Goal: Task Accomplishment & Management: Manage account settings

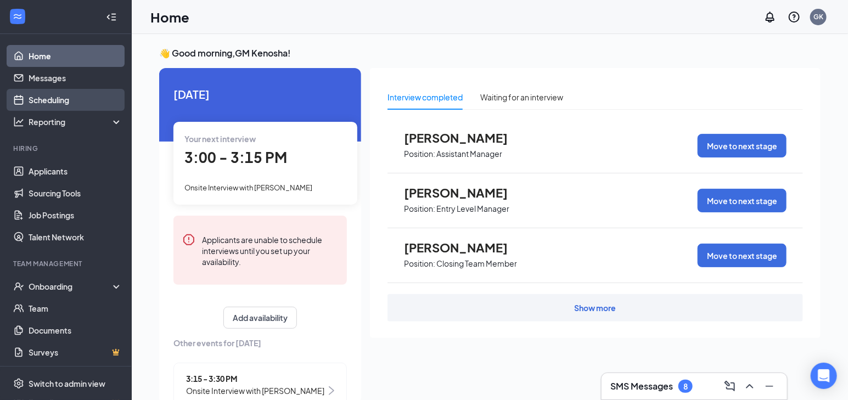
click at [86, 97] on link "Scheduling" at bounding box center [76, 100] width 94 height 22
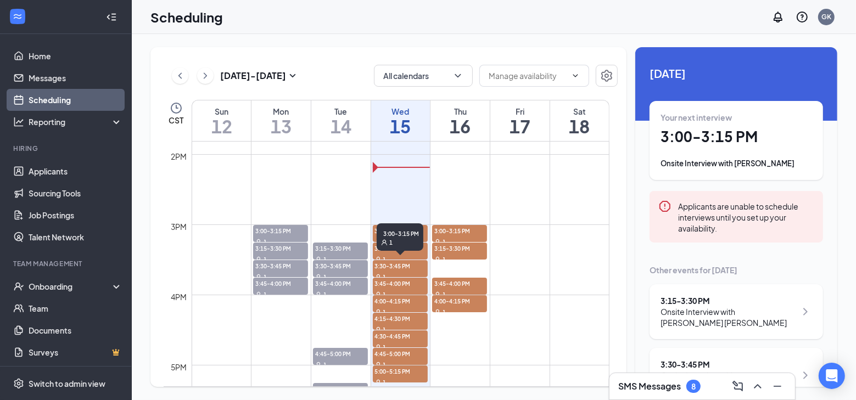
scroll to position [989, 0]
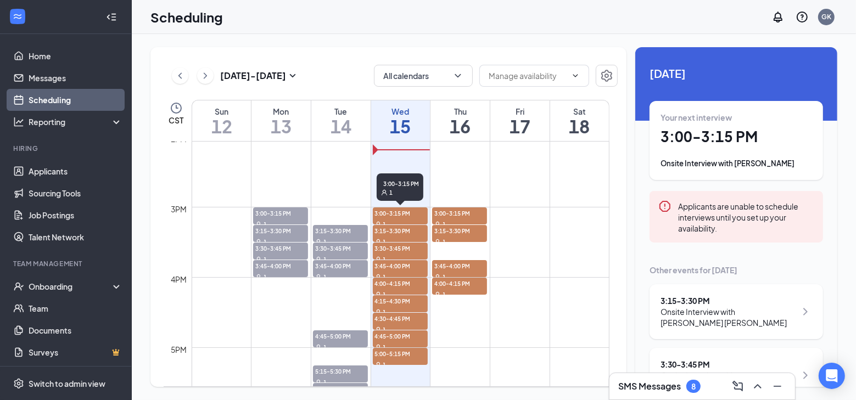
drag, startPoint x: 390, startPoint y: 212, endPoint x: 260, endPoint y: 247, distance: 135.2
click at [390, 212] on span "3:00-3:15 PM" at bounding box center [400, 213] width 55 height 11
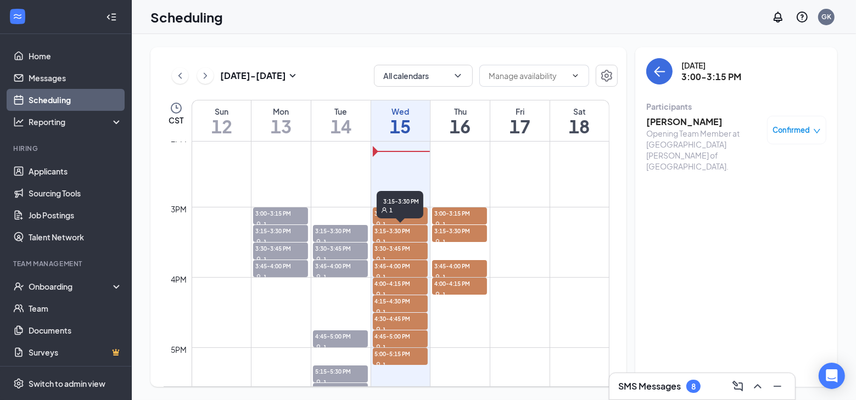
click at [402, 211] on div "1" at bounding box center [400, 210] width 38 height 8
drag, startPoint x: 379, startPoint y: 219, endPoint x: 354, endPoint y: 221, distance: 25.4
click at [379, 218] on div "3:15-3:30 PM 1" at bounding box center [400, 204] width 47 height 27
click at [384, 233] on span "3:15-3:30 PM" at bounding box center [400, 230] width 55 height 11
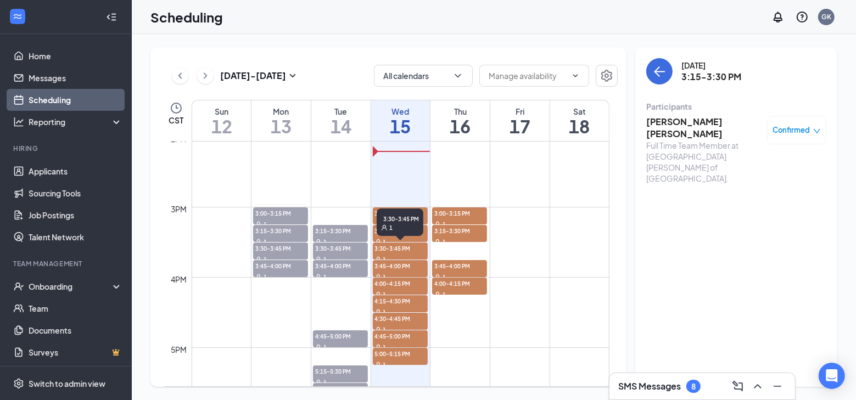
click at [377, 247] on span "3:30-3:45 PM" at bounding box center [400, 248] width 55 height 11
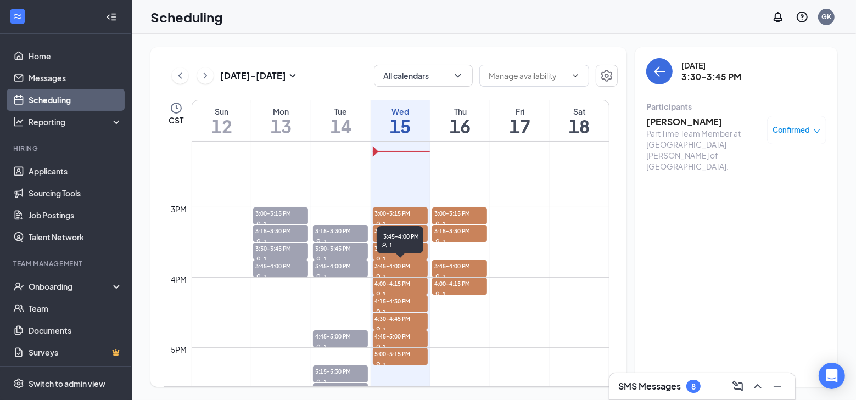
click at [374, 272] on div "1" at bounding box center [400, 276] width 55 height 11
click at [373, 282] on span "4:00-4:15 PM" at bounding box center [400, 283] width 55 height 11
click at [385, 301] on span "4:15-4:30 PM" at bounding box center [400, 300] width 55 height 11
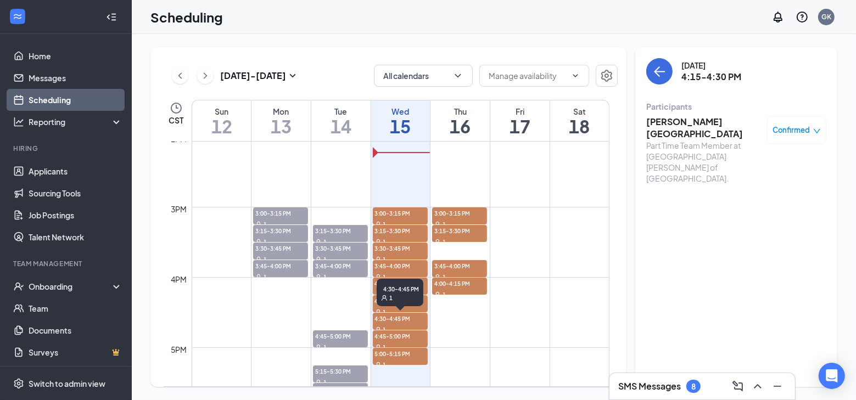
click at [405, 322] on span "4:30-4:45 PM" at bounding box center [400, 318] width 55 height 11
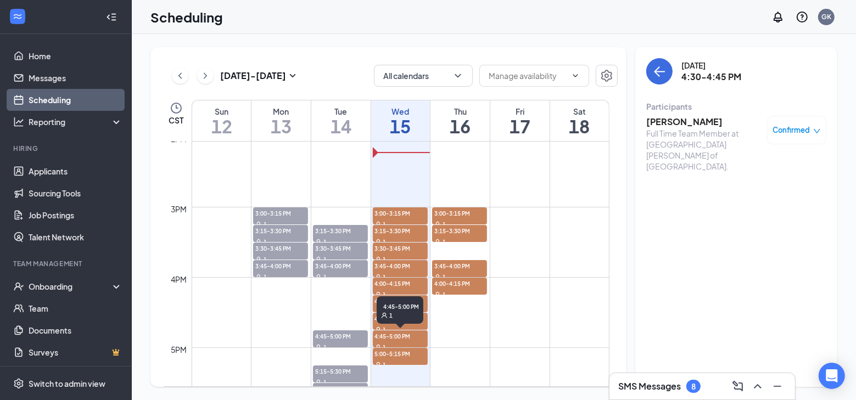
click at [378, 340] on span "4:45-5:00 PM" at bounding box center [400, 336] width 55 height 11
click at [393, 355] on span "5:00-5:15 PM" at bounding box center [400, 353] width 55 height 11
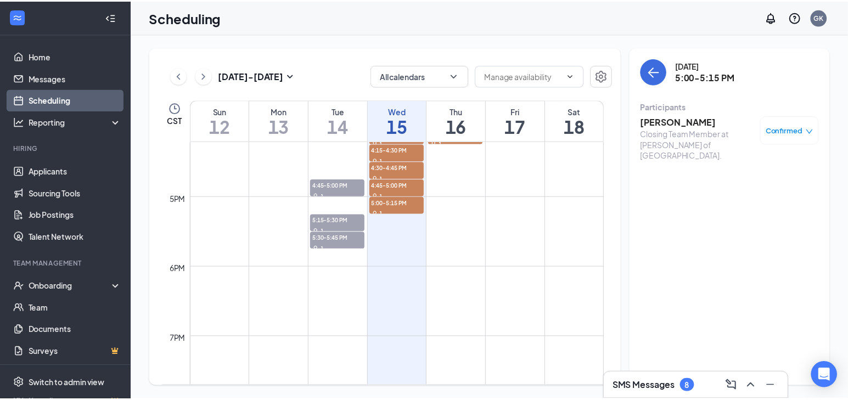
scroll to position [1138, 0]
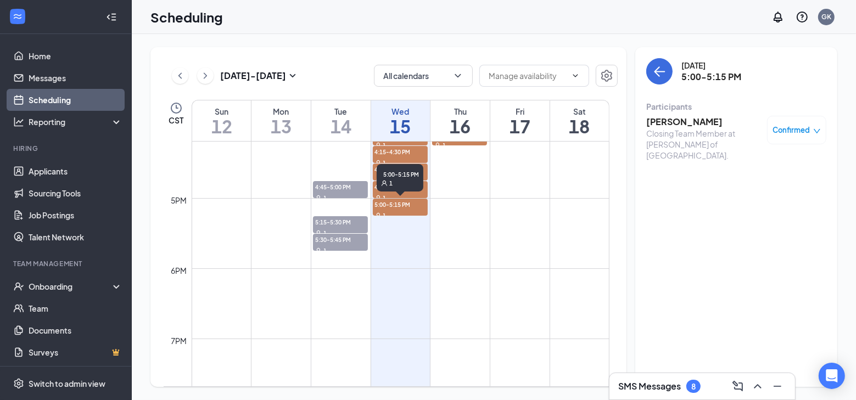
click at [388, 201] on span "5:00-5:15 PM" at bounding box center [400, 204] width 55 height 11
drag, startPoint x: 662, startPoint y: 71, endPoint x: 5, endPoint y: 191, distance: 667.5
click at [662, 71] on icon "ArrowLeft" at bounding box center [659, 71] width 13 height 13
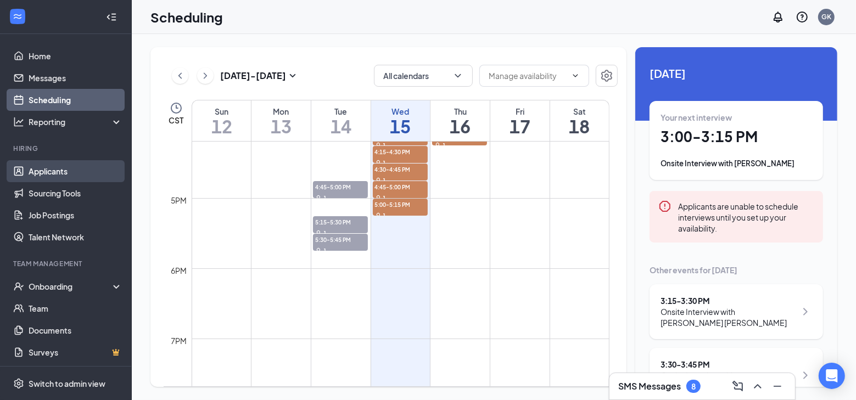
click at [29, 170] on link "Applicants" at bounding box center [76, 171] width 94 height 22
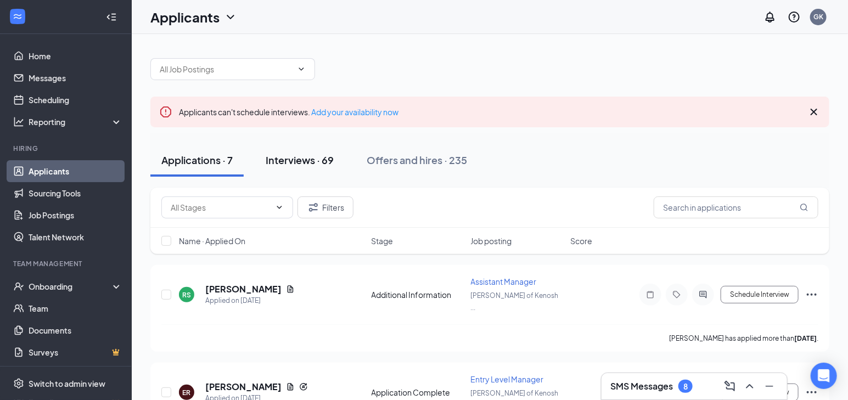
click at [306, 164] on div "Interviews · 69" at bounding box center [300, 160] width 68 height 14
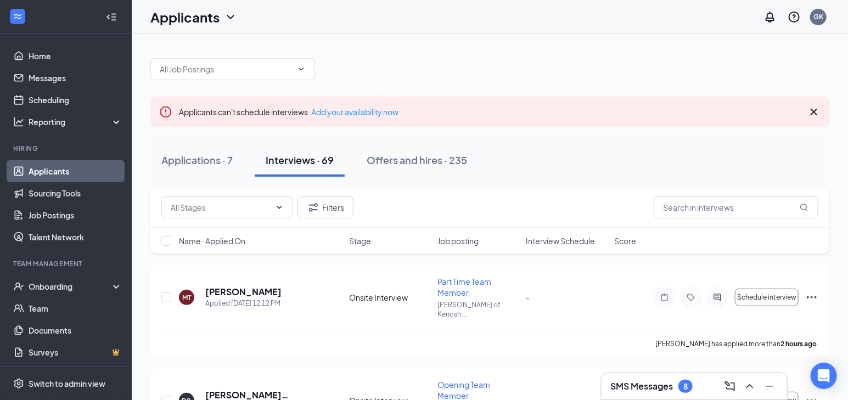
click at [666, 382] on h3 "SMS Messages" at bounding box center [642, 386] width 63 height 12
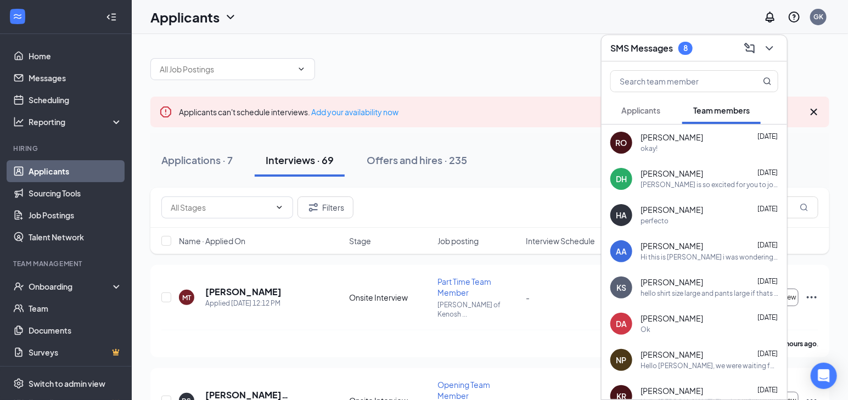
click at [650, 112] on span "Applicants" at bounding box center [641, 110] width 39 height 10
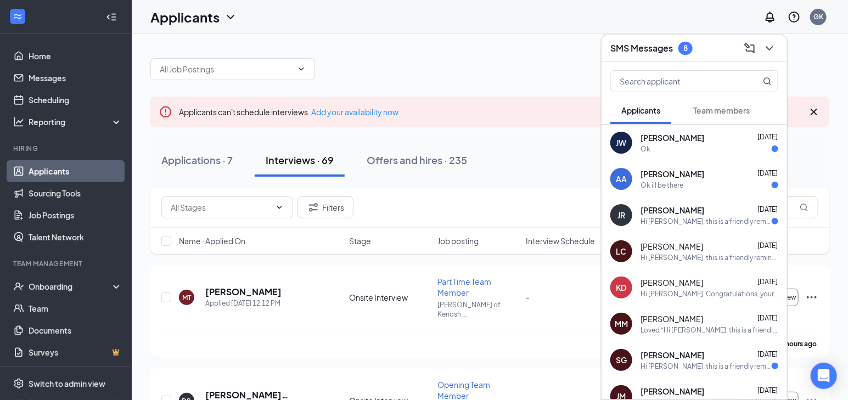
click at [702, 217] on div "Hi [PERSON_NAME], this is a friendly reminder. Your meeting with [PERSON_NAME] …" at bounding box center [706, 221] width 131 height 9
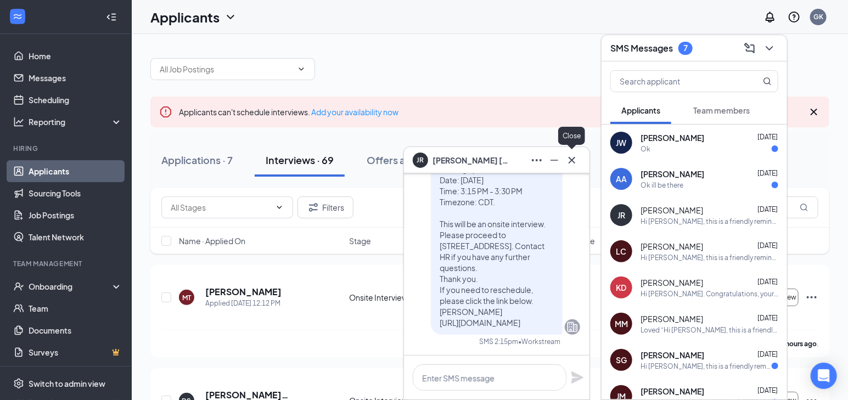
click at [579, 163] on icon "Cross" at bounding box center [572, 160] width 13 height 13
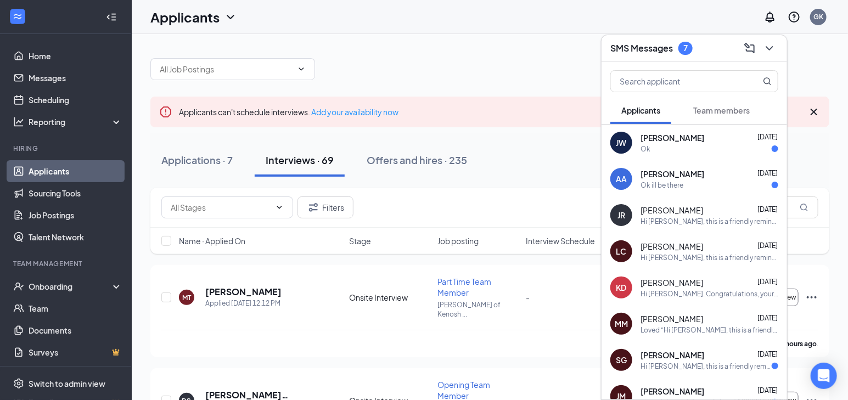
click at [664, 256] on div "Hi [PERSON_NAME], this is a friendly reminder. Your meeting with [PERSON_NAME] …" at bounding box center [710, 257] width 138 height 9
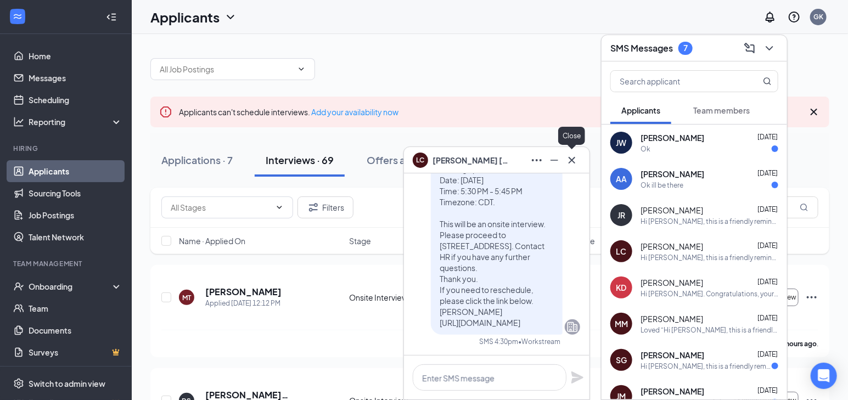
click at [575, 162] on icon "Cross" at bounding box center [572, 160] width 13 height 13
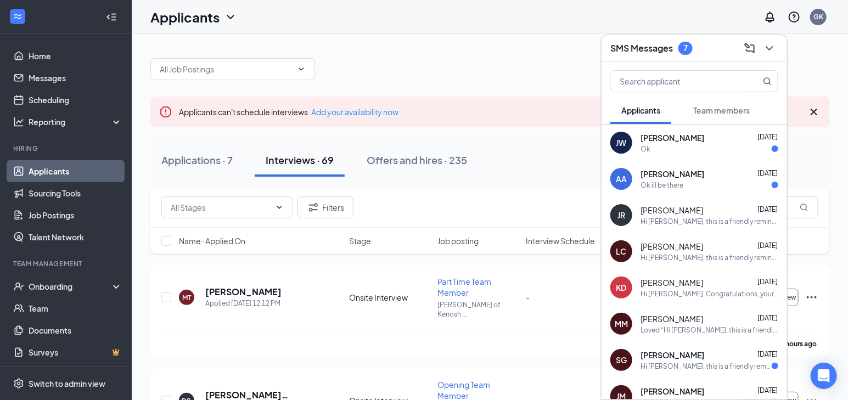
click at [687, 144] on div "Ok" at bounding box center [710, 148] width 138 height 9
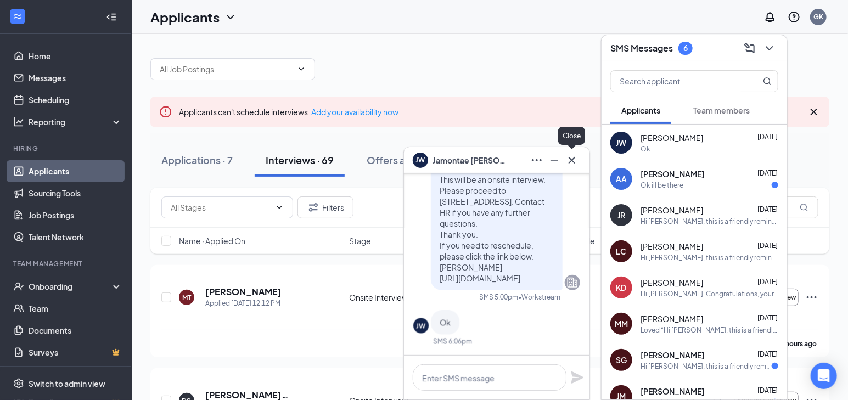
click at [575, 159] on icon "Cross" at bounding box center [572, 160] width 13 height 13
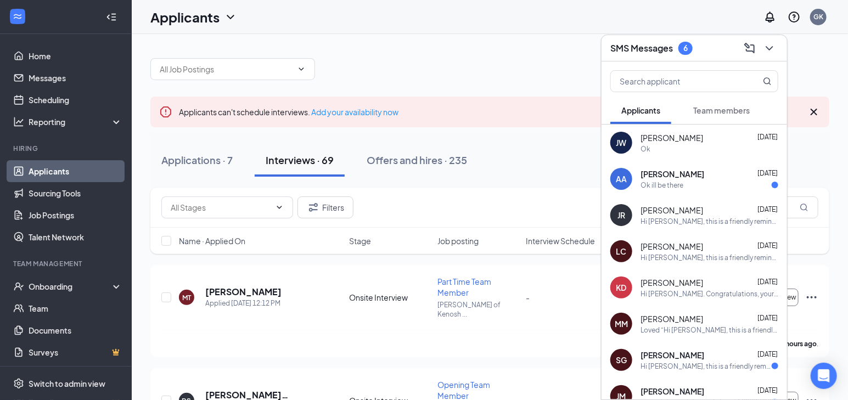
click at [692, 177] on div "[PERSON_NAME] [DATE]" at bounding box center [710, 174] width 138 height 11
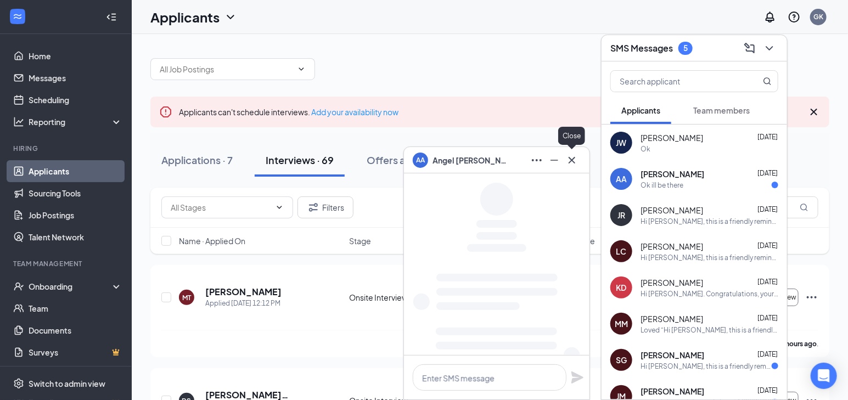
click at [571, 162] on icon "Cross" at bounding box center [572, 159] width 7 height 7
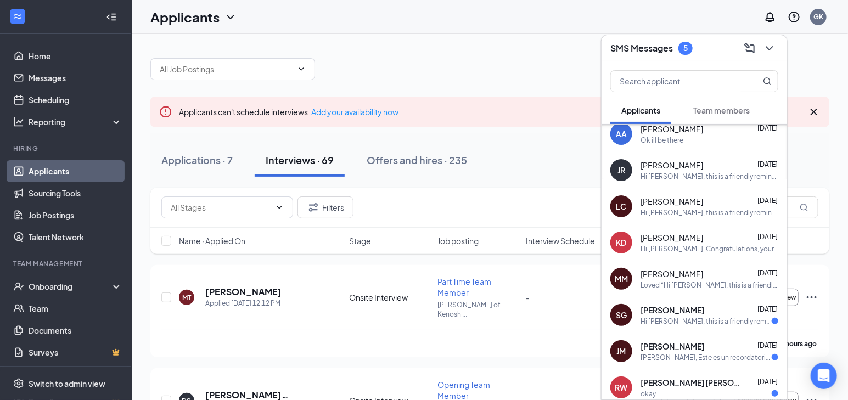
scroll to position [142, 0]
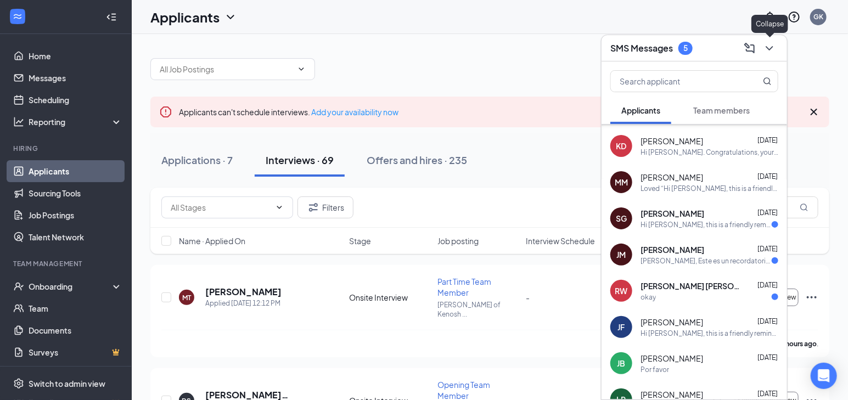
click at [766, 48] on icon "ChevronDown" at bounding box center [769, 48] width 13 height 13
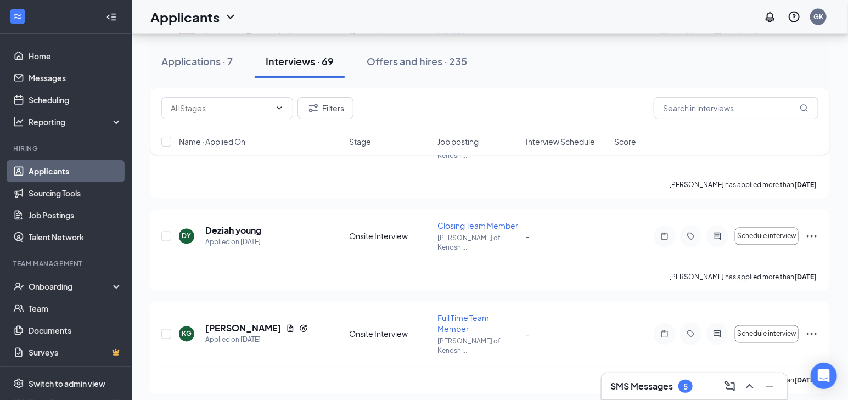
scroll to position [698, 0]
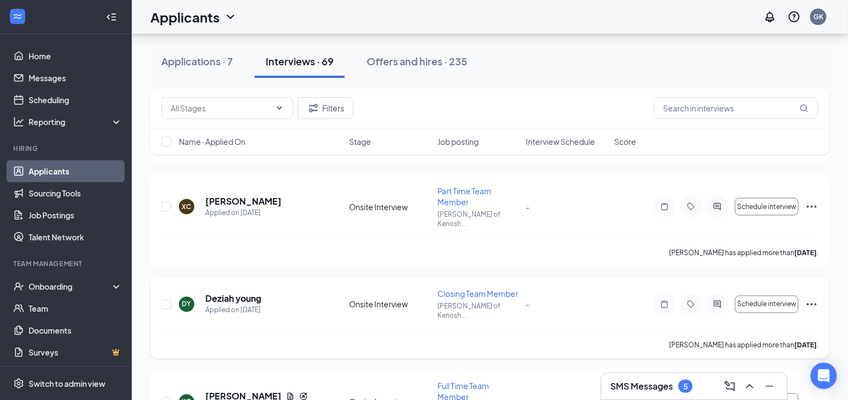
click at [810, 298] on icon "Ellipses" at bounding box center [811, 304] width 13 height 13
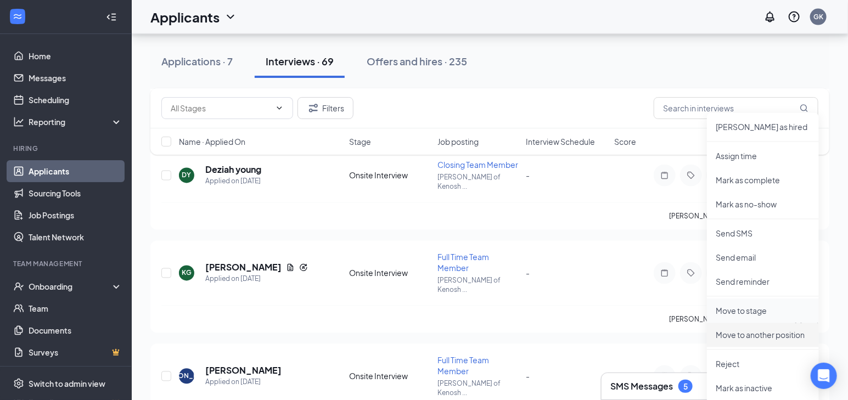
scroll to position [848, 0]
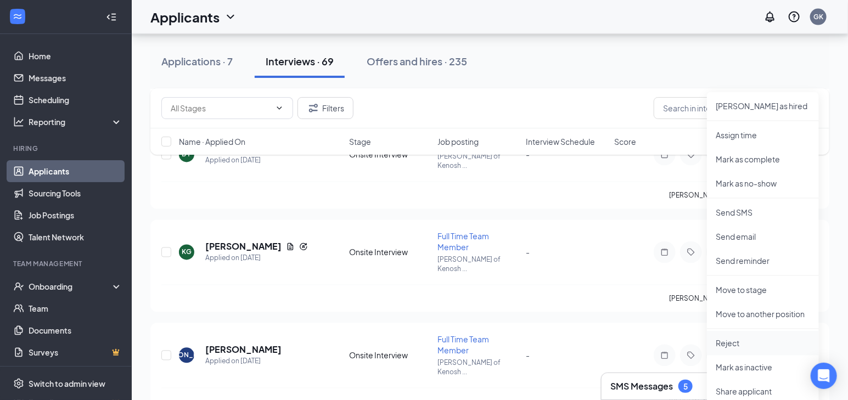
click at [724, 346] on p "Reject" at bounding box center [763, 343] width 94 height 11
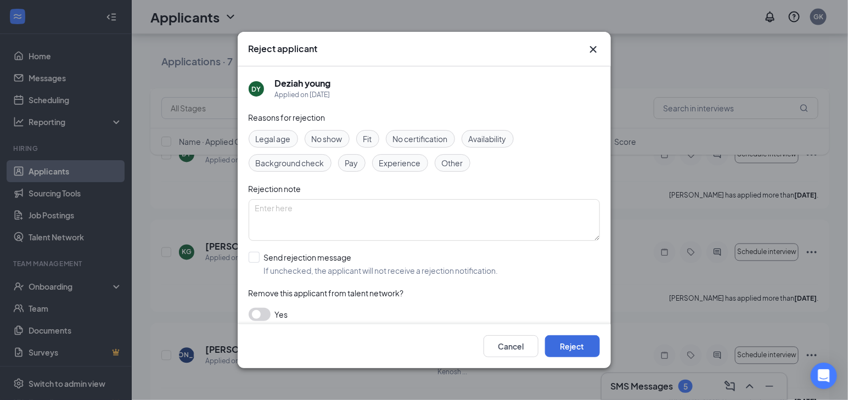
click at [260, 310] on button "button" at bounding box center [260, 314] width 22 height 13
drag, startPoint x: 346, startPoint y: 265, endPoint x: 380, endPoint y: 278, distance: 36.5
click at [345, 267] on input "Send rejection message If unchecked, the applicant will not receive a rejection…" at bounding box center [374, 264] width 250 height 24
checkbox input "true"
click at [582, 349] on button "Reject" at bounding box center [572, 346] width 55 height 22
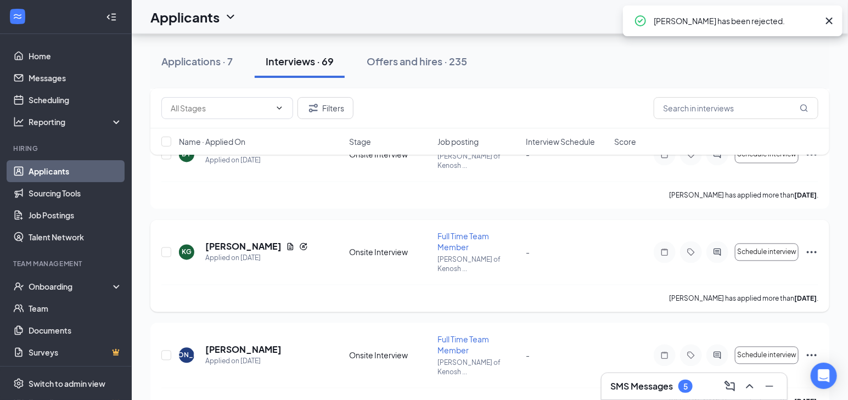
click at [815, 246] on icon "Ellipses" at bounding box center [811, 252] width 13 height 13
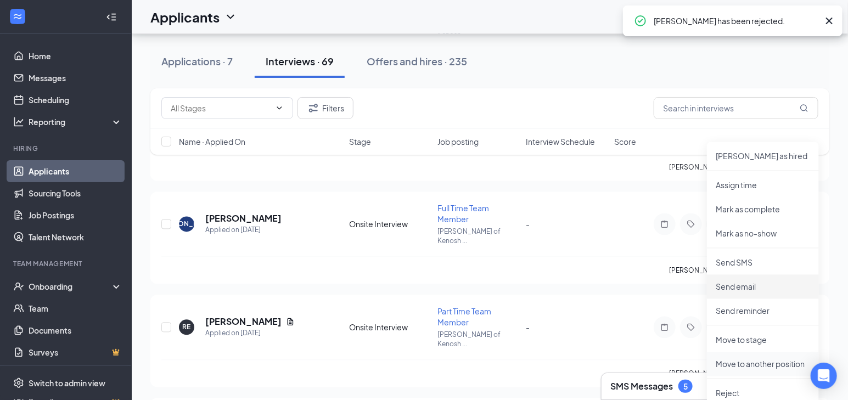
scroll to position [948, 0]
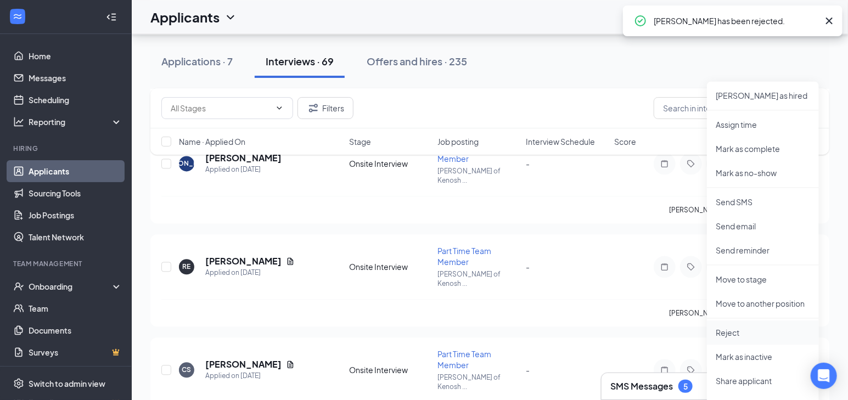
click at [738, 330] on p "Reject" at bounding box center [763, 332] width 94 height 11
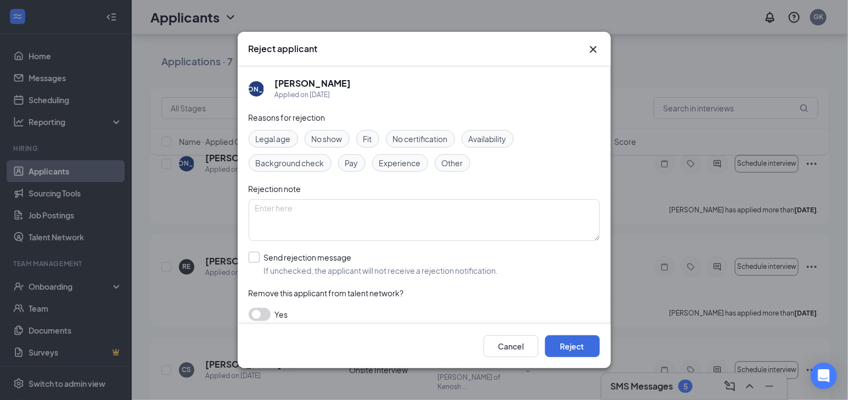
click at [297, 263] on input "Send rejection message If unchecked, the applicant will not receive a rejection…" at bounding box center [374, 264] width 250 height 24
checkbox input "true"
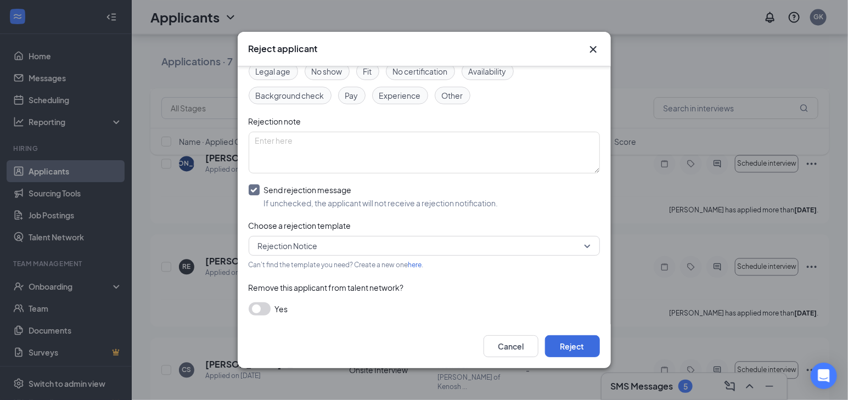
scroll to position [69, 0]
click at [241, 306] on div "JA [PERSON_NAME] Applied on [DATE] Reasons for rejection Legal age No show Fit …" at bounding box center [424, 194] width 373 height 257
click at [262, 305] on button "button" at bounding box center [260, 307] width 22 height 13
click at [583, 349] on button "Reject" at bounding box center [572, 346] width 55 height 22
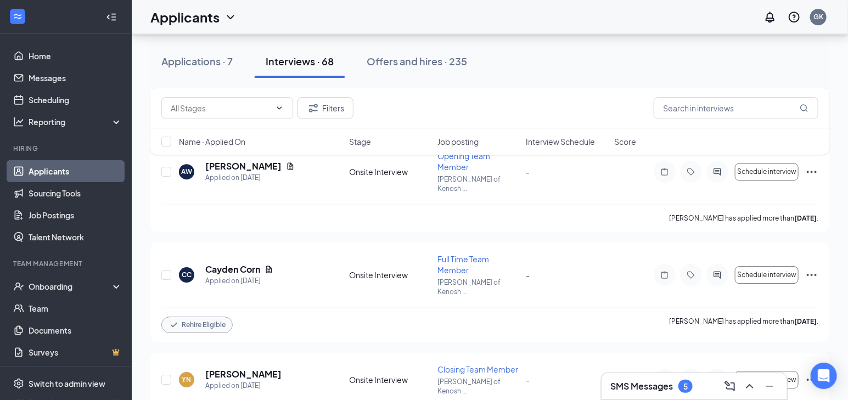
scroll to position [1386, 0]
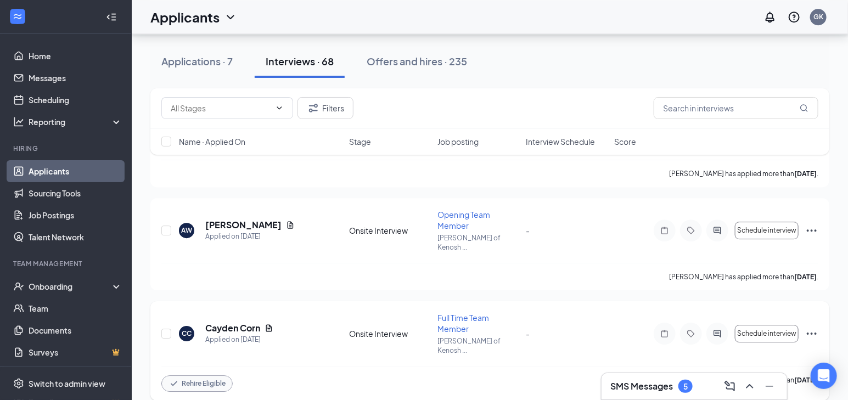
click at [811, 327] on icon "Ellipses" at bounding box center [811, 333] width 13 height 13
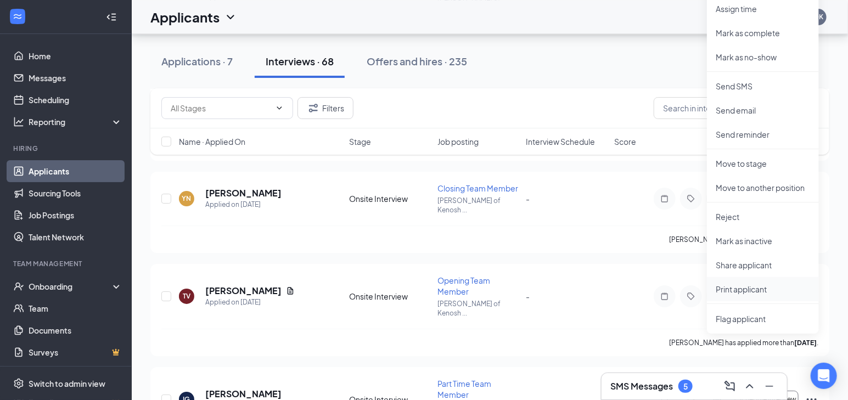
scroll to position [1636, 0]
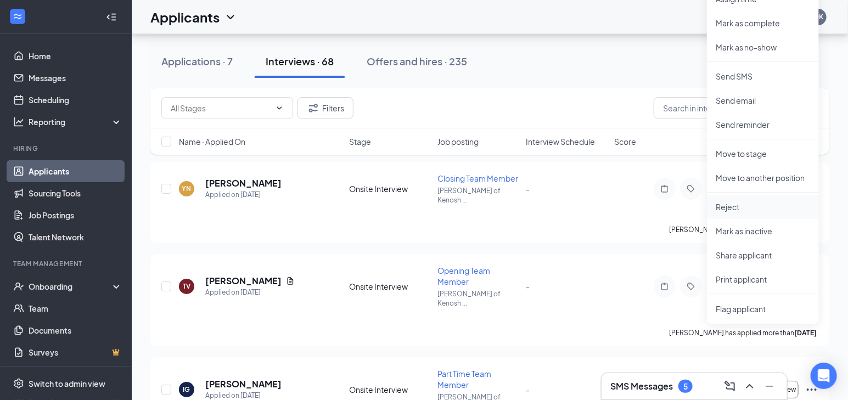
click at [752, 206] on p "Reject" at bounding box center [763, 206] width 94 height 11
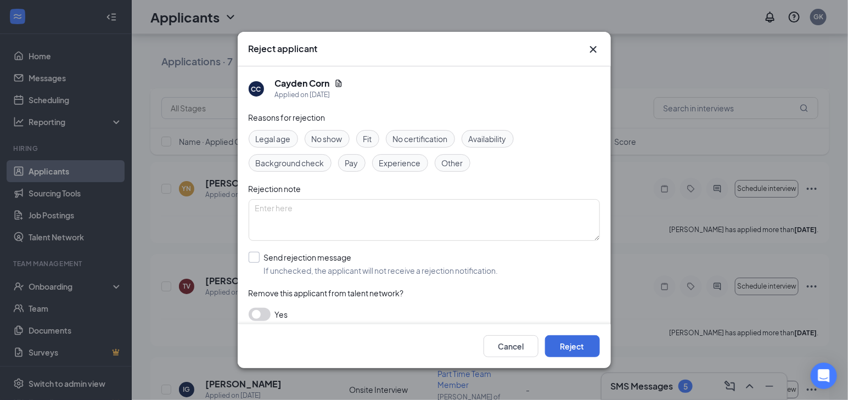
click at [338, 266] on input "Send rejection message If unchecked, the applicant will not receive a rejection…" at bounding box center [374, 264] width 250 height 24
checkbox input "true"
click at [577, 344] on button "Reject" at bounding box center [572, 346] width 55 height 22
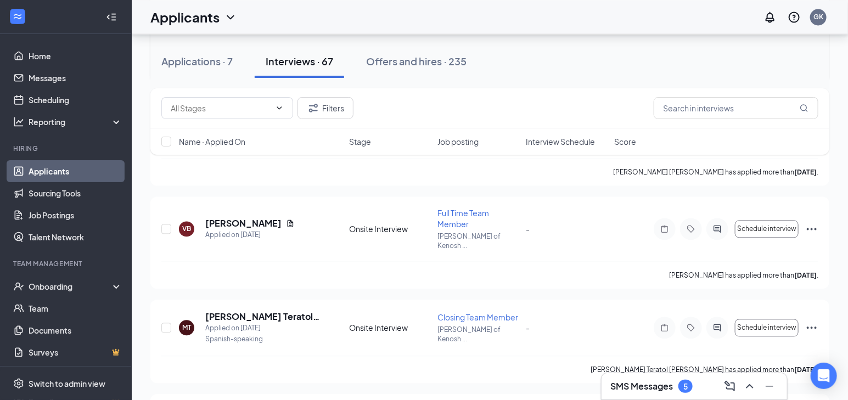
scroll to position [2828, 0]
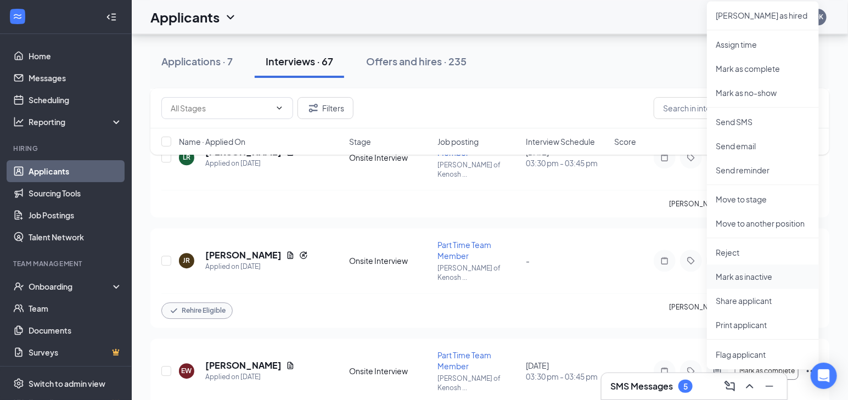
scroll to position [3077, 0]
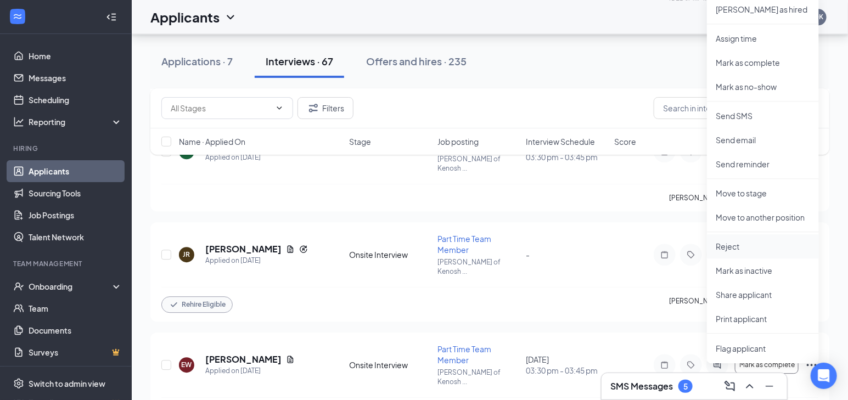
click at [746, 249] on p "Reject" at bounding box center [763, 246] width 94 height 11
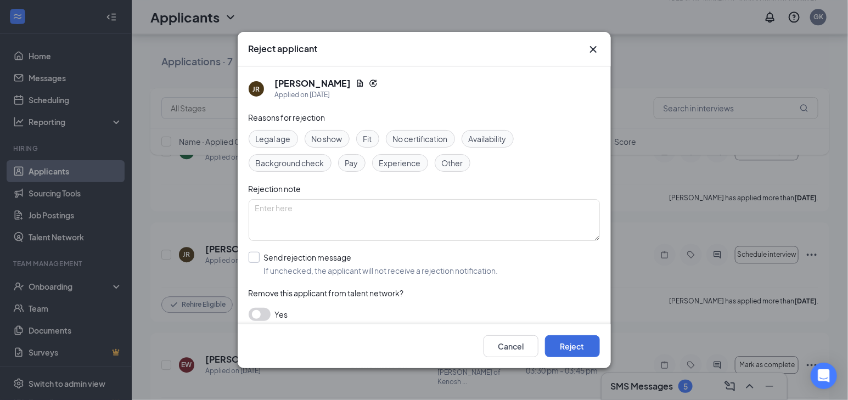
click at [312, 257] on input "Send rejection message If unchecked, the applicant will not receive a rejection…" at bounding box center [374, 264] width 250 height 24
checkbox input "true"
click at [589, 346] on button "Reject" at bounding box center [572, 346] width 55 height 22
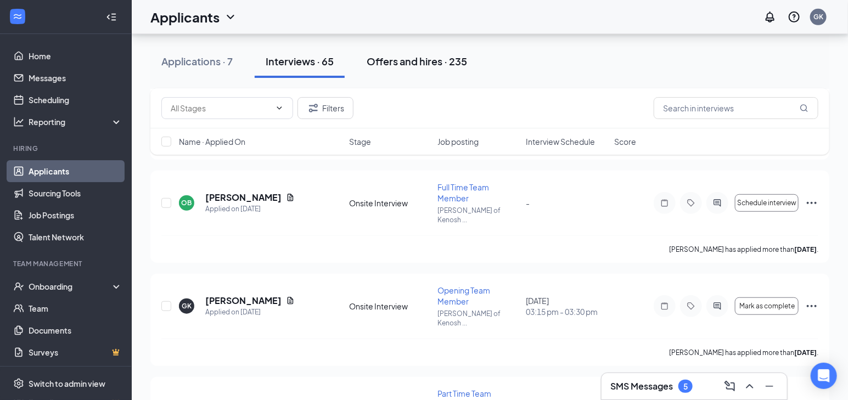
scroll to position [3998, 0]
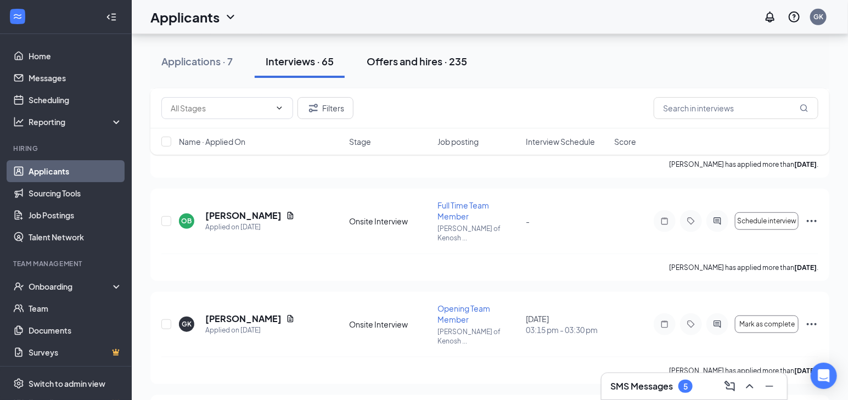
click at [418, 65] on div "Offers and hires · 235" at bounding box center [417, 61] width 100 height 14
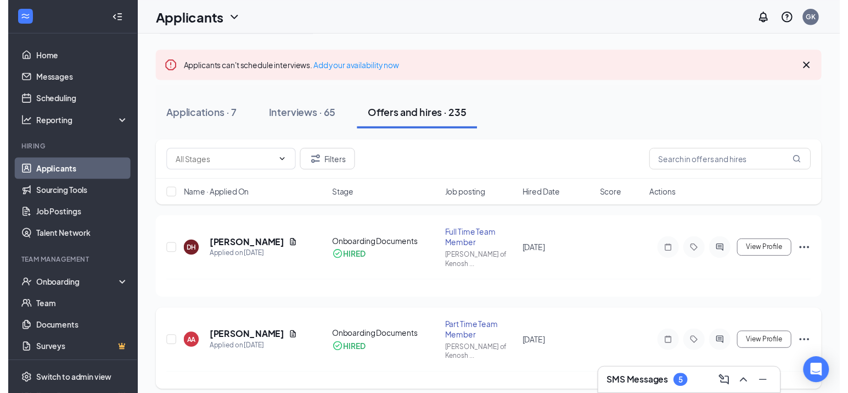
scroll to position [99, 0]
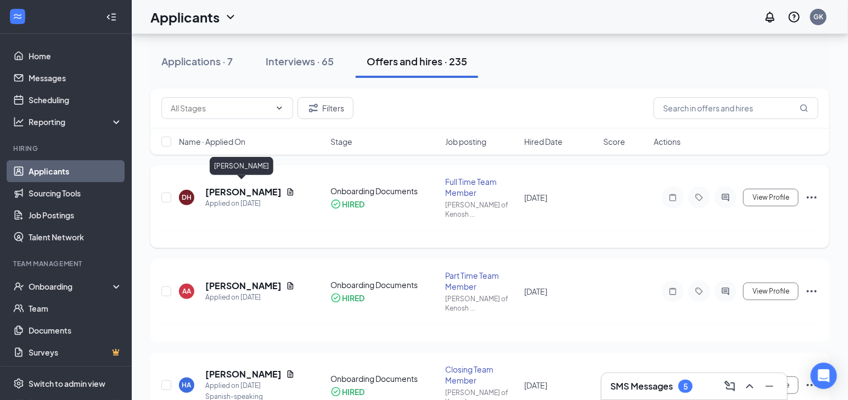
click at [243, 186] on h5 "[PERSON_NAME]" at bounding box center [243, 192] width 76 height 12
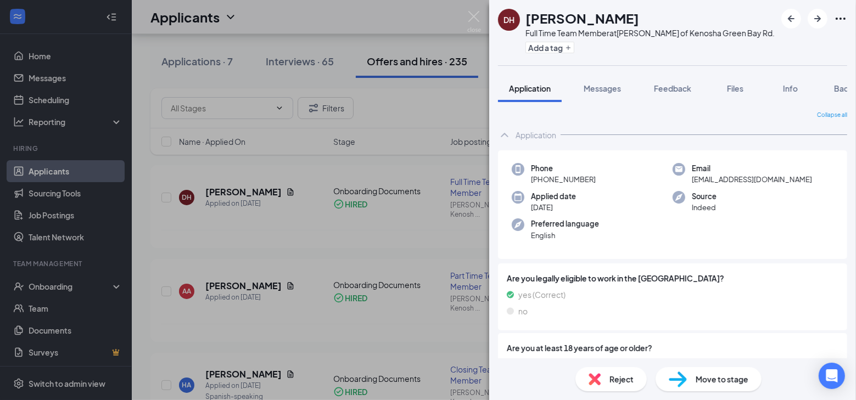
click at [606, 387] on div "Reject" at bounding box center [610, 379] width 71 height 24
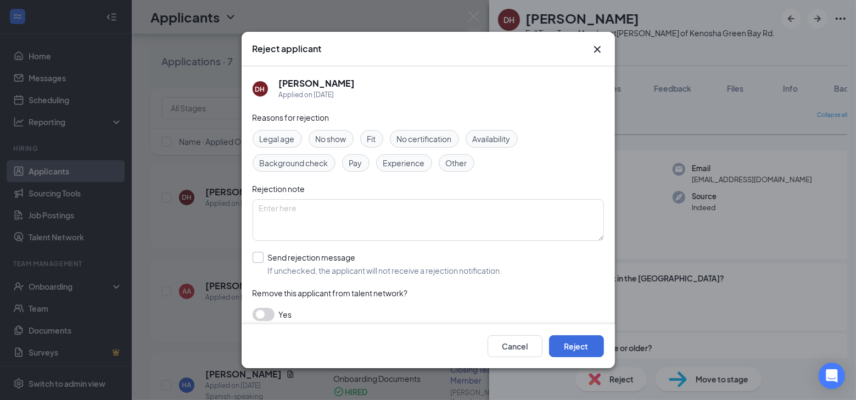
click at [284, 270] on input "Send rejection message If unchecked, the applicant will not receive a rejection…" at bounding box center [378, 264] width 250 height 24
checkbox input "true"
click at [551, 344] on button "Reject" at bounding box center [576, 346] width 55 height 22
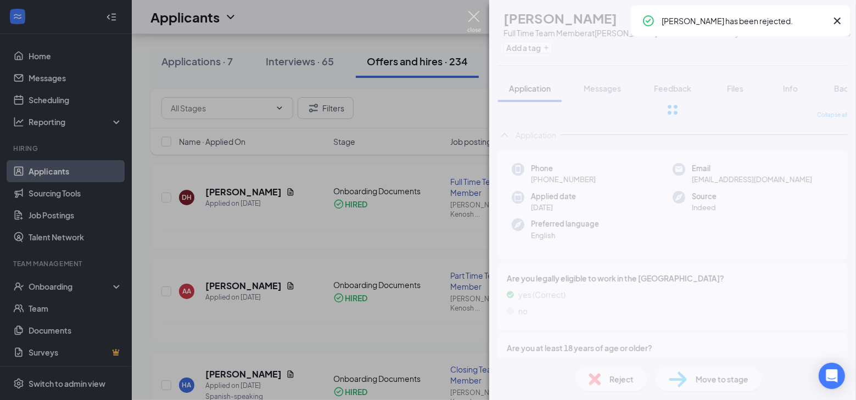
click at [473, 14] on img at bounding box center [474, 21] width 14 height 21
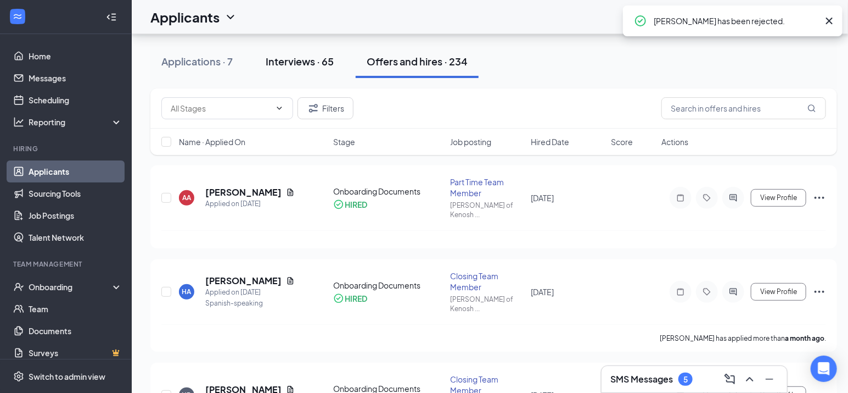
click at [317, 55] on div "Interviews · 65" at bounding box center [300, 61] width 68 height 14
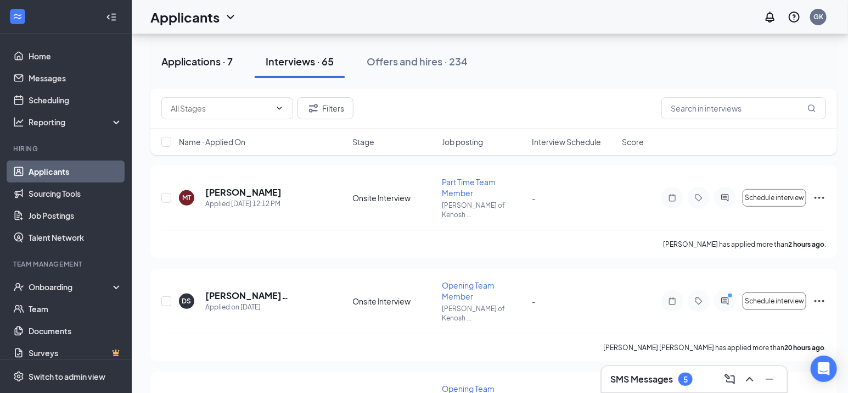
click at [184, 65] on div "Applications · 7" at bounding box center [196, 61] width 71 height 14
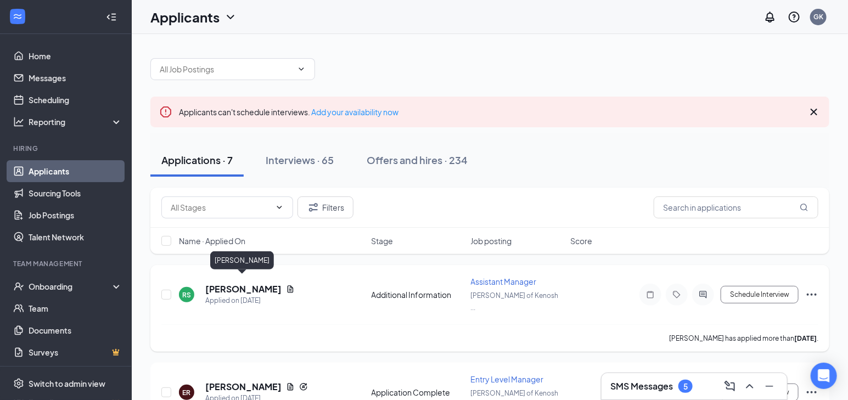
click at [272, 283] on h5 "[PERSON_NAME]" at bounding box center [243, 289] width 76 height 12
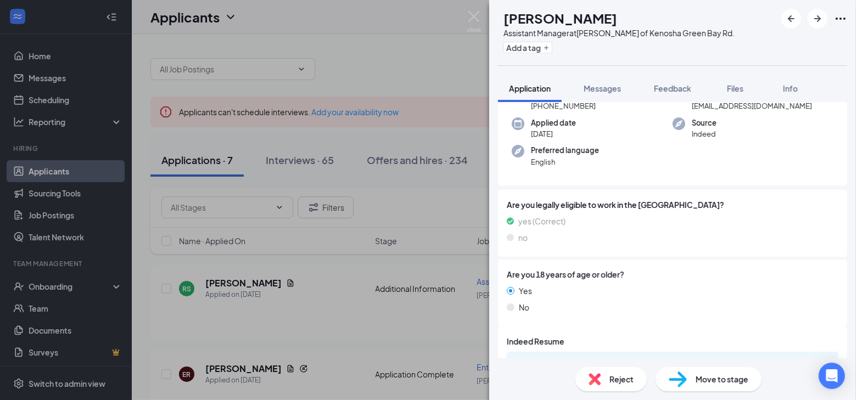
scroll to position [155, 0]
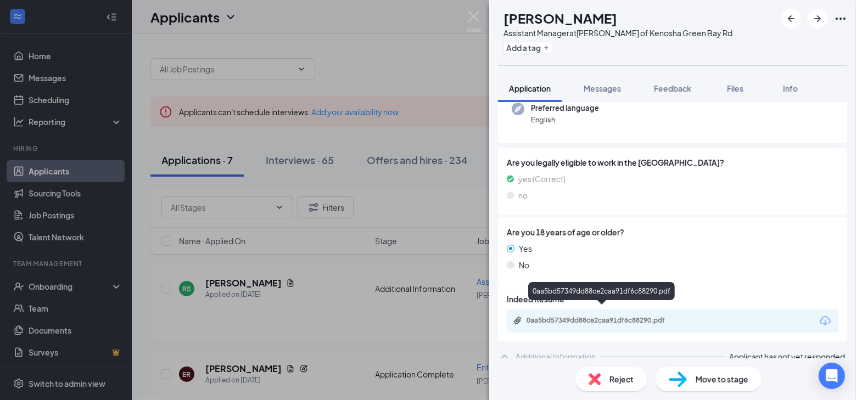
click at [589, 316] on div "0aa5bd57349dd88ce2caa91df6c88290.pdf" at bounding box center [604, 320] width 154 height 9
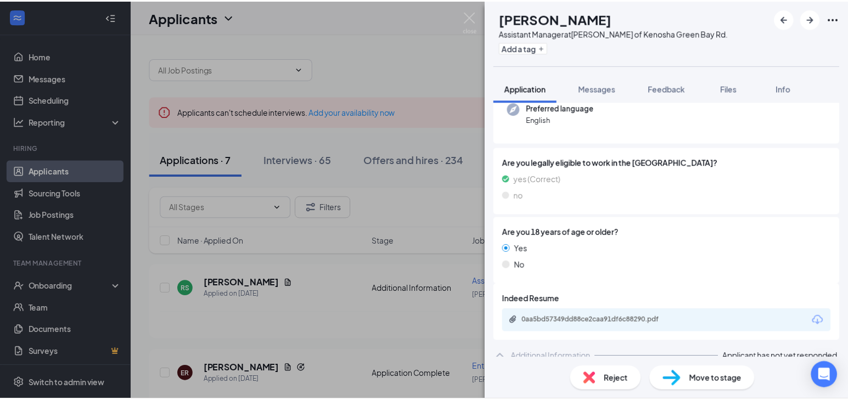
scroll to position [151, 0]
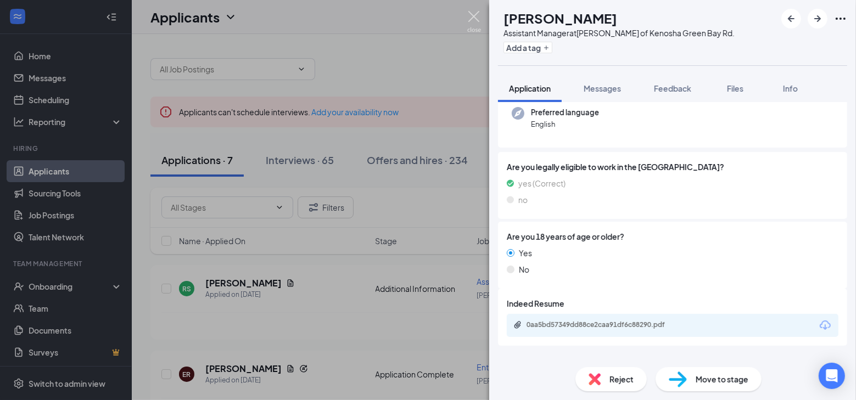
click at [473, 16] on img at bounding box center [474, 21] width 14 height 21
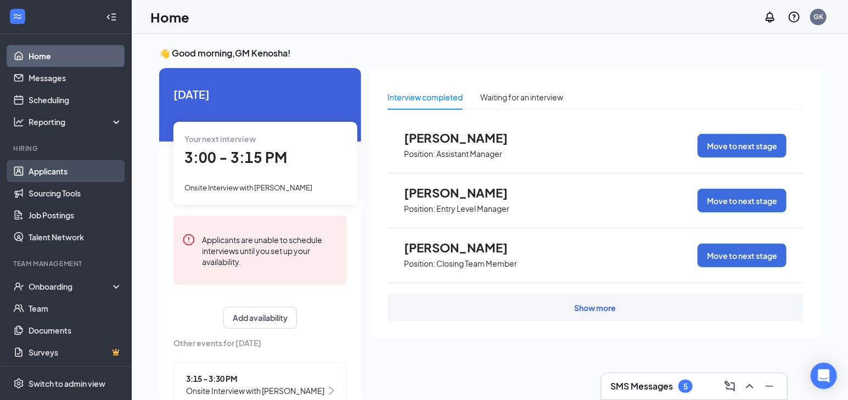
click at [92, 165] on link "Applicants" at bounding box center [76, 171] width 94 height 22
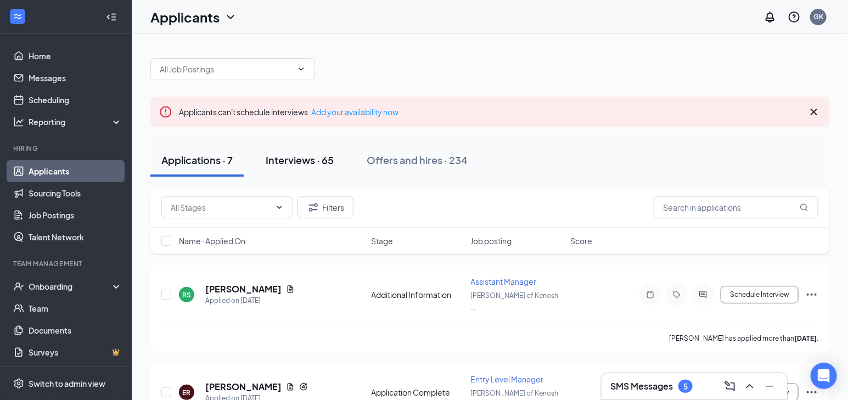
click at [310, 151] on button "Interviews · 65" at bounding box center [300, 160] width 90 height 33
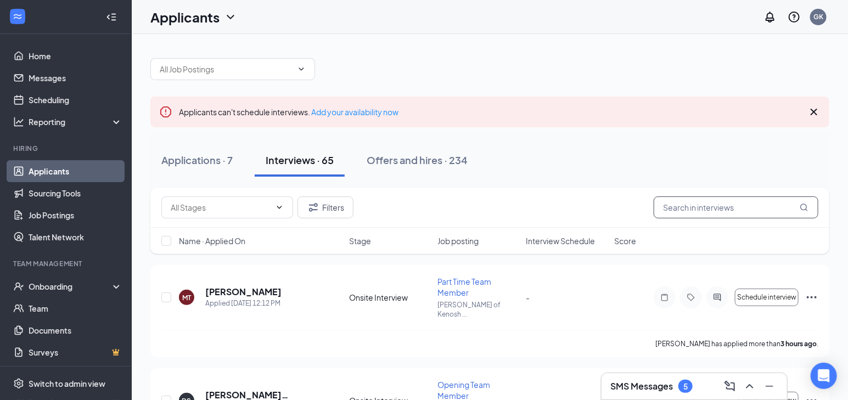
click at [680, 207] on input "text" at bounding box center [736, 208] width 165 height 22
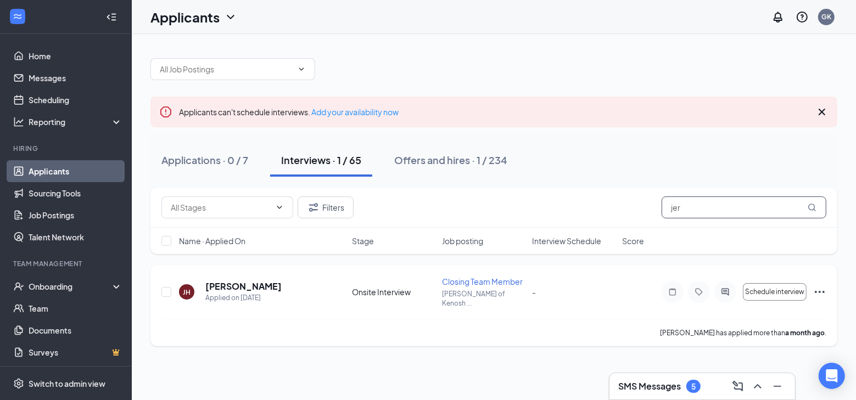
type input "jer"
click at [721, 288] on icon "ActiveChat" at bounding box center [725, 292] width 13 height 9
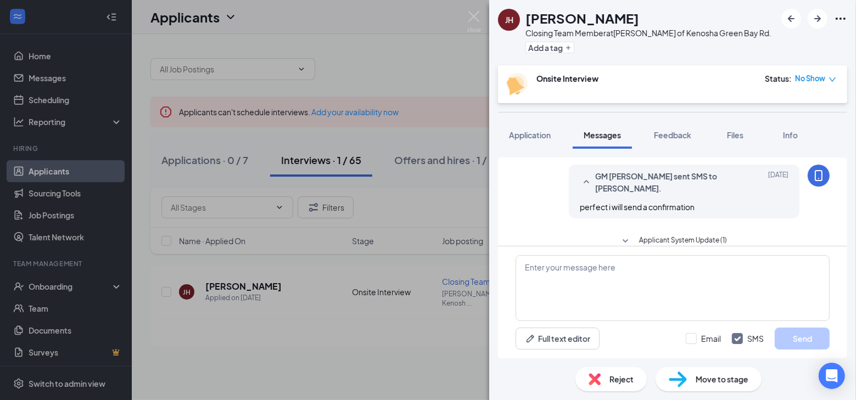
scroll to position [21, 0]
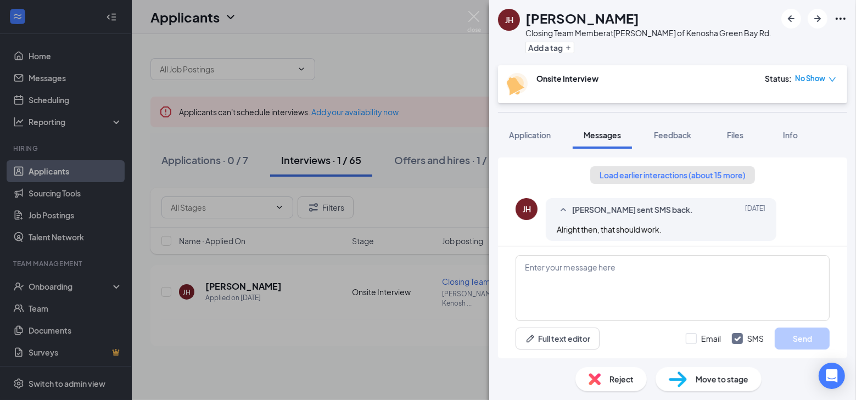
click at [699, 173] on button "Load earlier interactions (about 15 more)" at bounding box center [672, 175] width 165 height 18
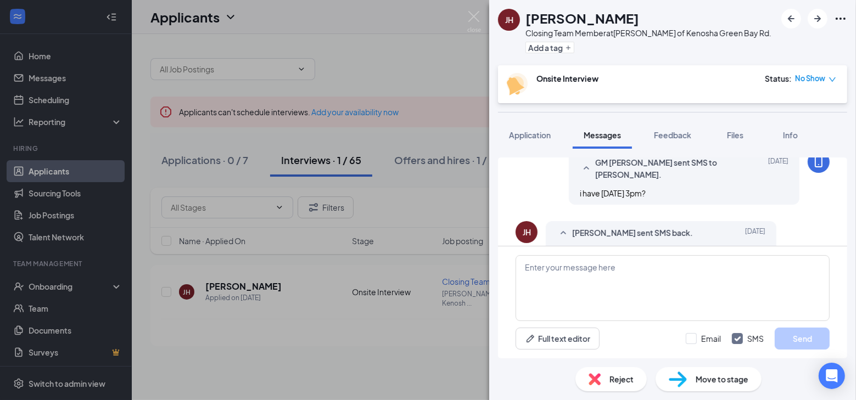
scroll to position [199, 0]
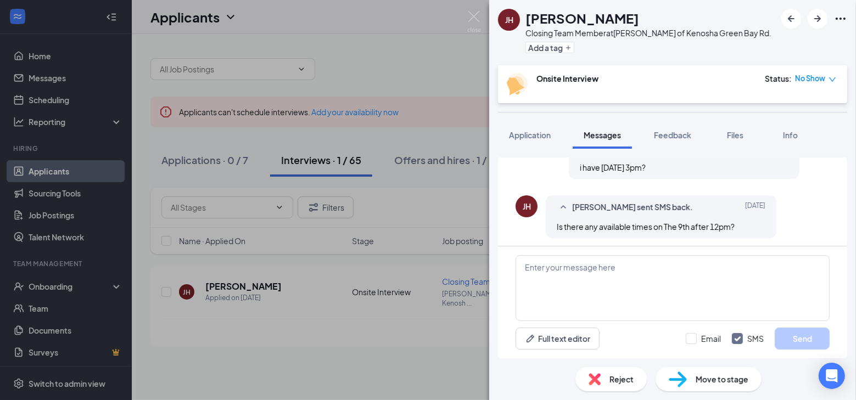
click at [482, 16] on div "JH Jeremiah Hunter Closing Team Member at Culver's of Kenosha Green Bay Rd. Add…" at bounding box center [428, 200] width 856 height 400
